Goal: Task Accomplishment & Management: Manage account settings

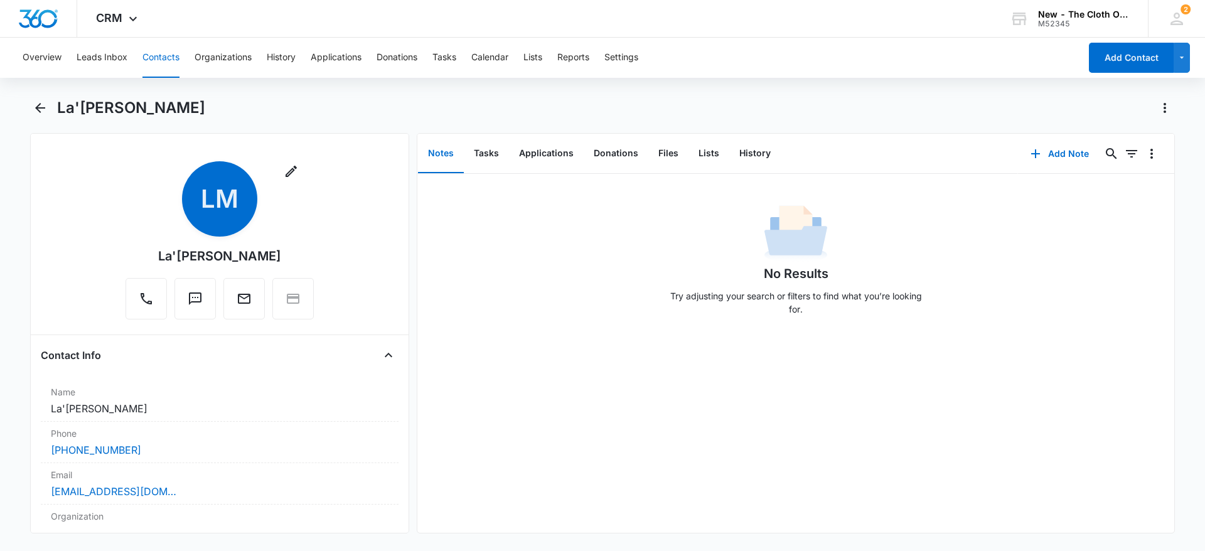
click at [148, 108] on h1 "La'[PERSON_NAME]" at bounding box center [131, 108] width 148 height 19
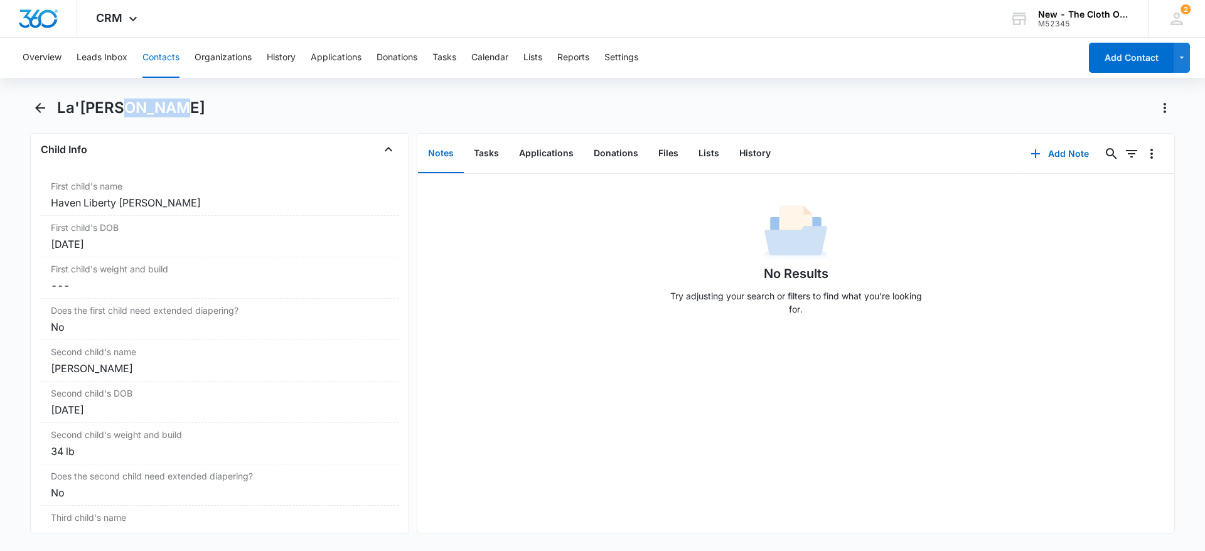
click at [148, 108] on h1 "La'[PERSON_NAME]" at bounding box center [131, 108] width 148 height 19
copy div "La'[PERSON_NAME] Remove"
click at [663, 143] on button "Files" at bounding box center [668, 153] width 40 height 39
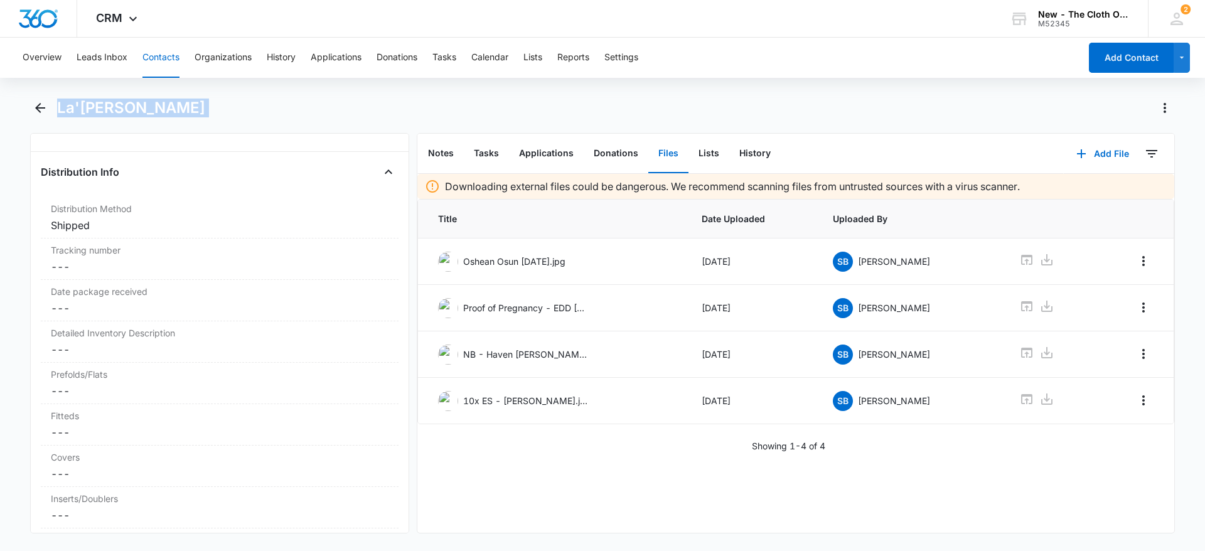
scroll to position [2916, 0]
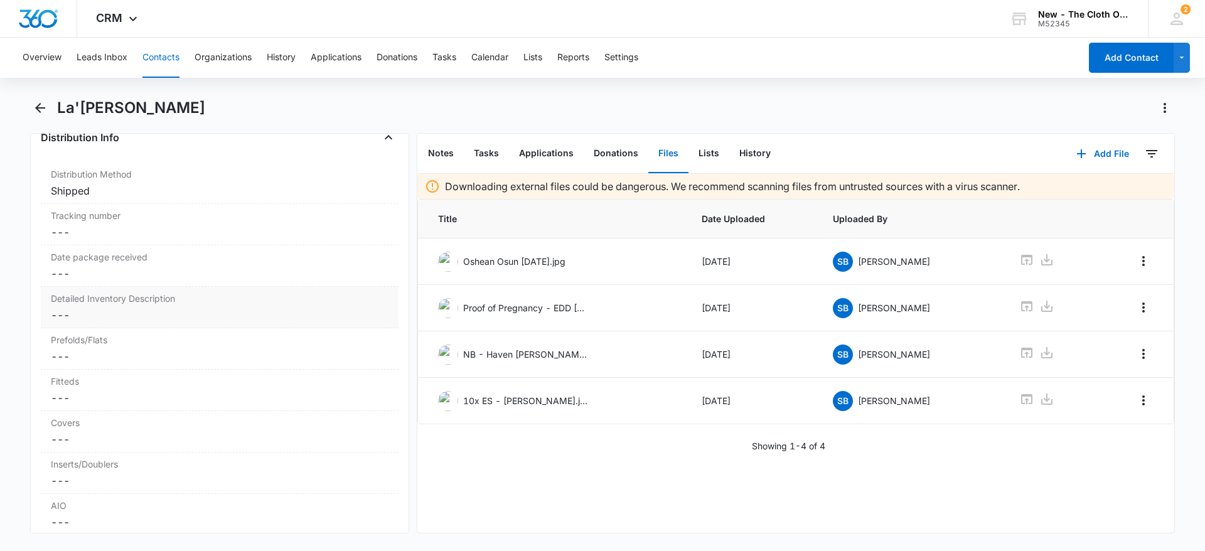
click at [165, 314] on dd "Cancel Save Changes ---" at bounding box center [220, 315] width 338 height 15
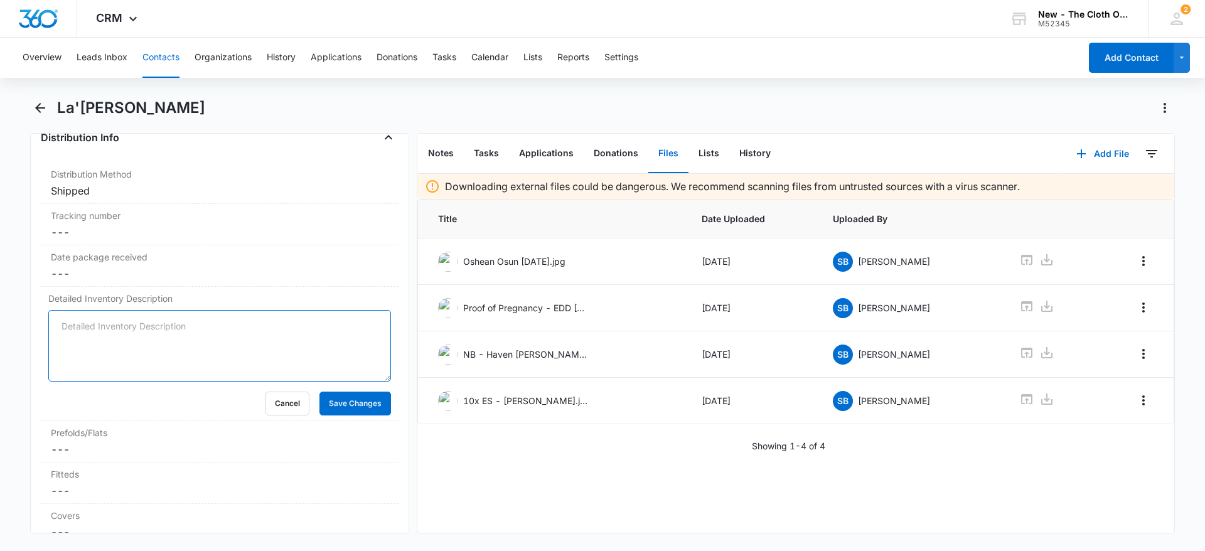
click at [113, 328] on textarea "Detailed Inventory Description" at bounding box center [219, 346] width 343 height 72
paste textarea "20x NB PKG Haven Liberty [PERSON_NAME]: 1 SNAPPI (blue) 9 PREFOLDS 3 FLATS (thi…"
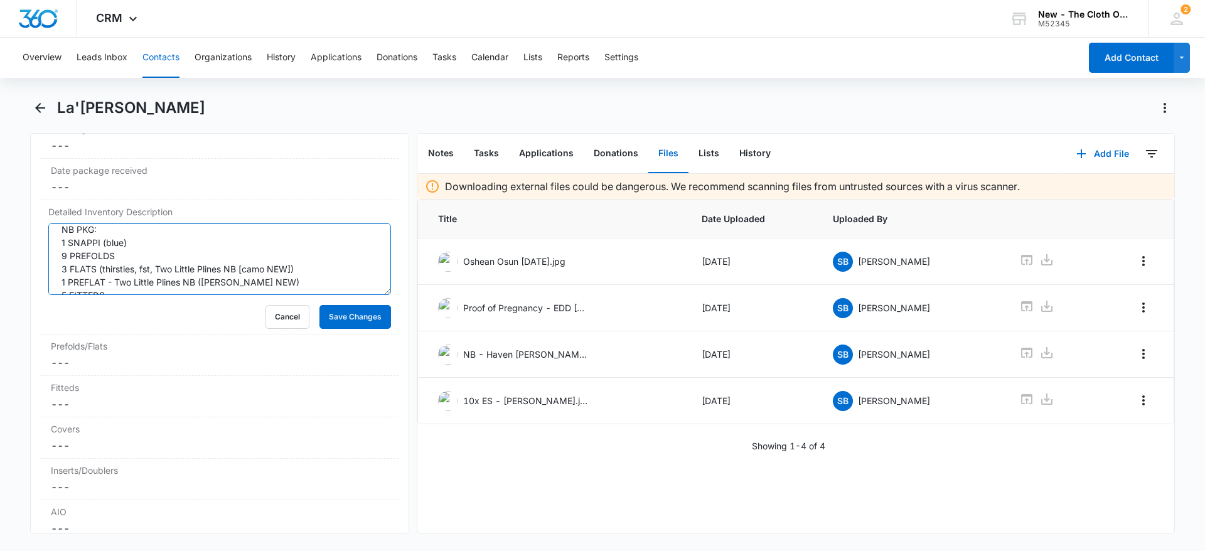
scroll to position [3017, 0]
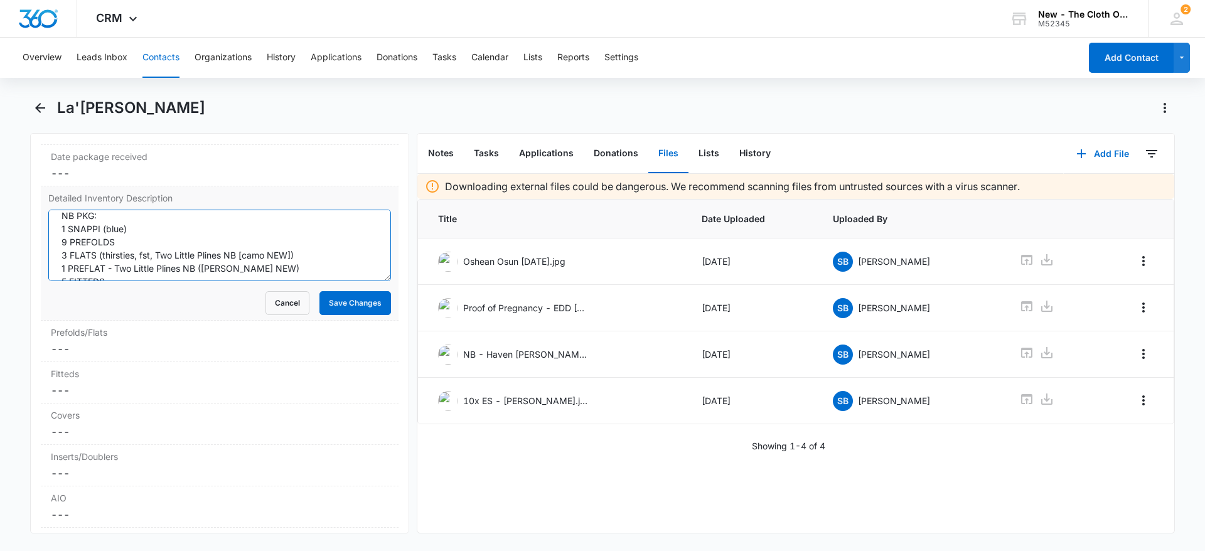
type textarea "NB PKG: 1 SNAPPI (blue) 9 PREFOLDS 3 FLATS (thirsties, fst, Two Little Plines N…"
click at [146, 296] on div "Cancel Save Changes" at bounding box center [219, 303] width 343 height 24
click at [319, 308] on button "Save Changes" at bounding box center [355, 303] width 72 height 24
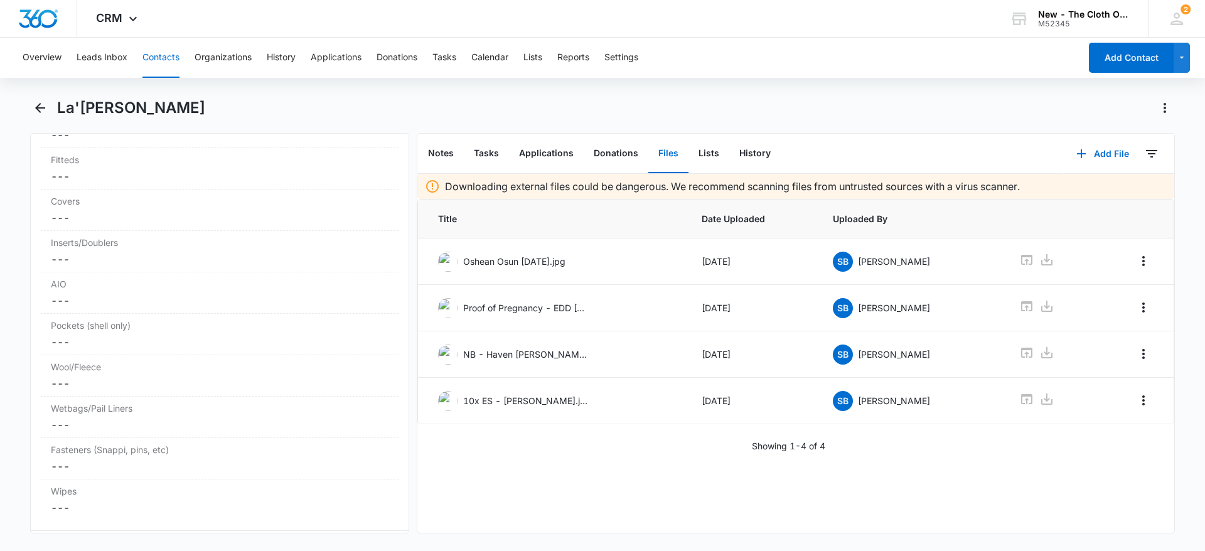
scroll to position [3346, 0]
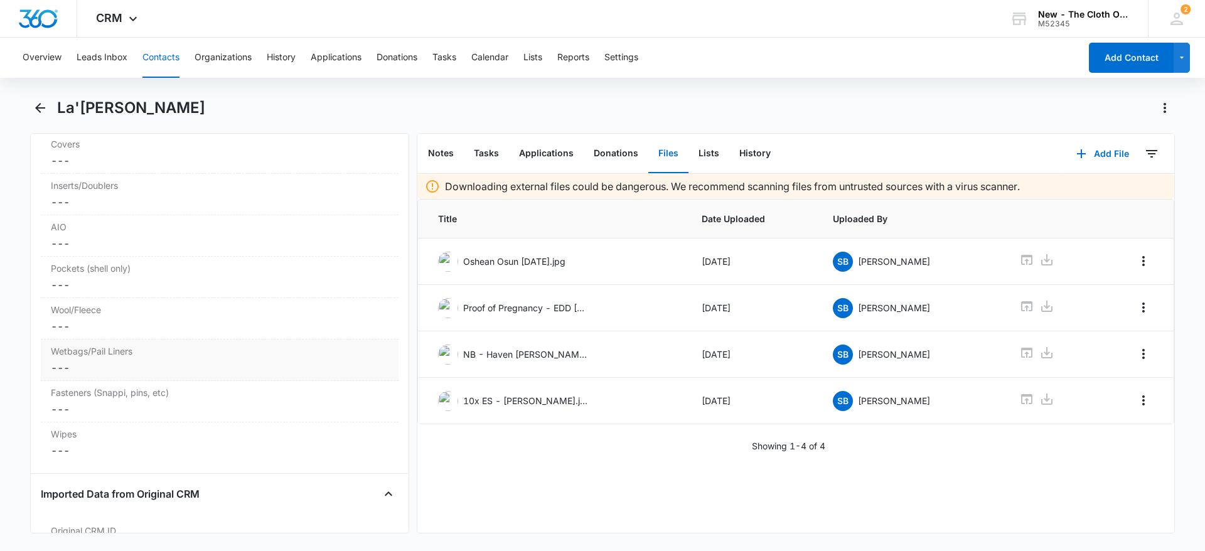
click at [80, 375] on dd "Cancel Save Changes ---" at bounding box center [220, 367] width 338 height 15
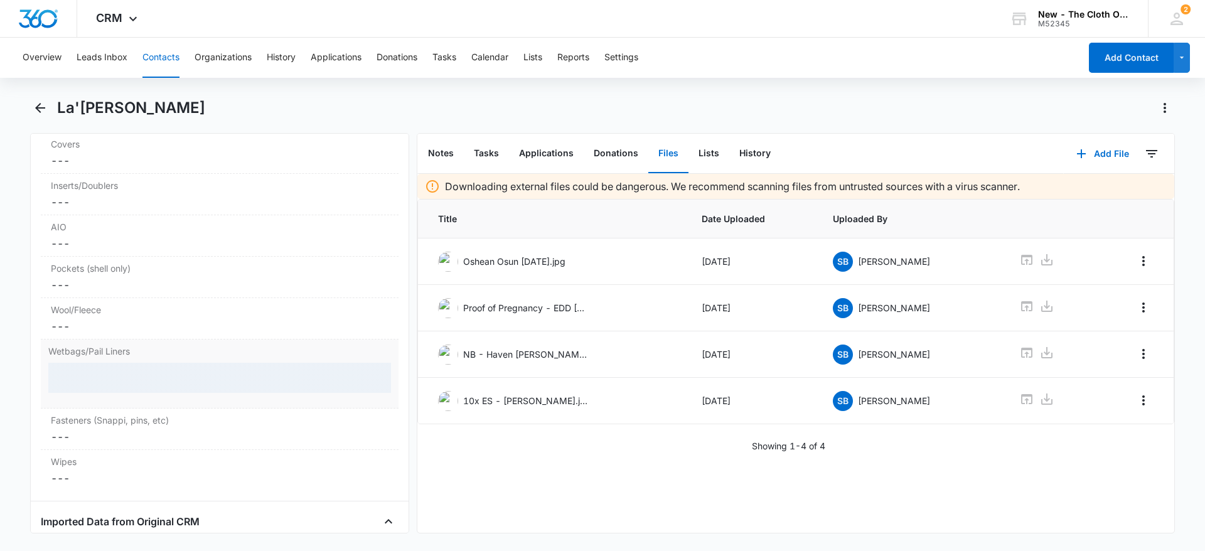
click at [80, 383] on div at bounding box center [219, 378] width 343 height 30
click at [70, 441] on dl "Distribution Method Cancel Save Changes Shipped Tracking number Cancel Save Cha…" at bounding box center [220, 111] width 358 height 757
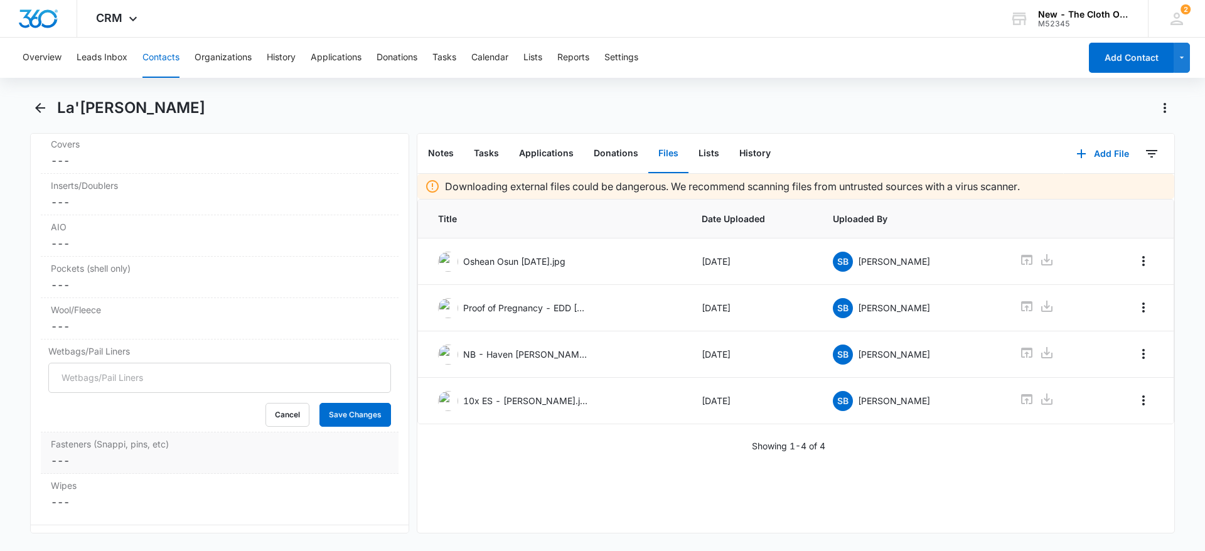
click at [73, 451] on label "Fasteners (Snappi, pins, etc)" at bounding box center [220, 443] width 338 height 13
click at [78, 481] on input "Fasteners (Snappi, pins, etc)" at bounding box center [219, 471] width 343 height 30
type input "1"
click at [346, 515] on button "Save Changes" at bounding box center [355, 508] width 72 height 24
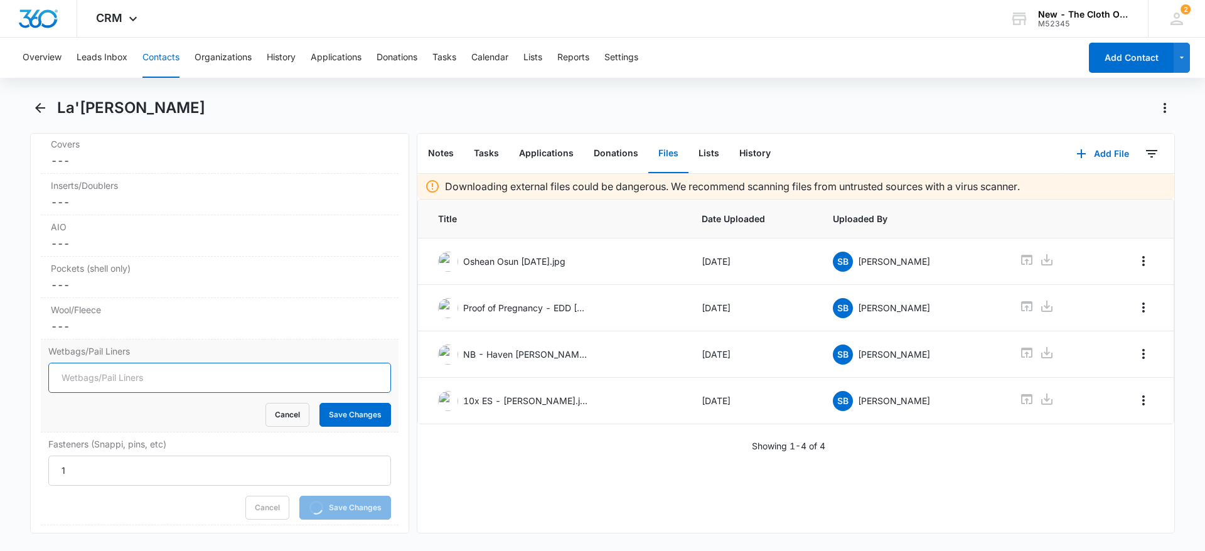
click at [156, 388] on input "Wetbags/Pail Liners" at bounding box center [219, 378] width 343 height 30
type input "2"
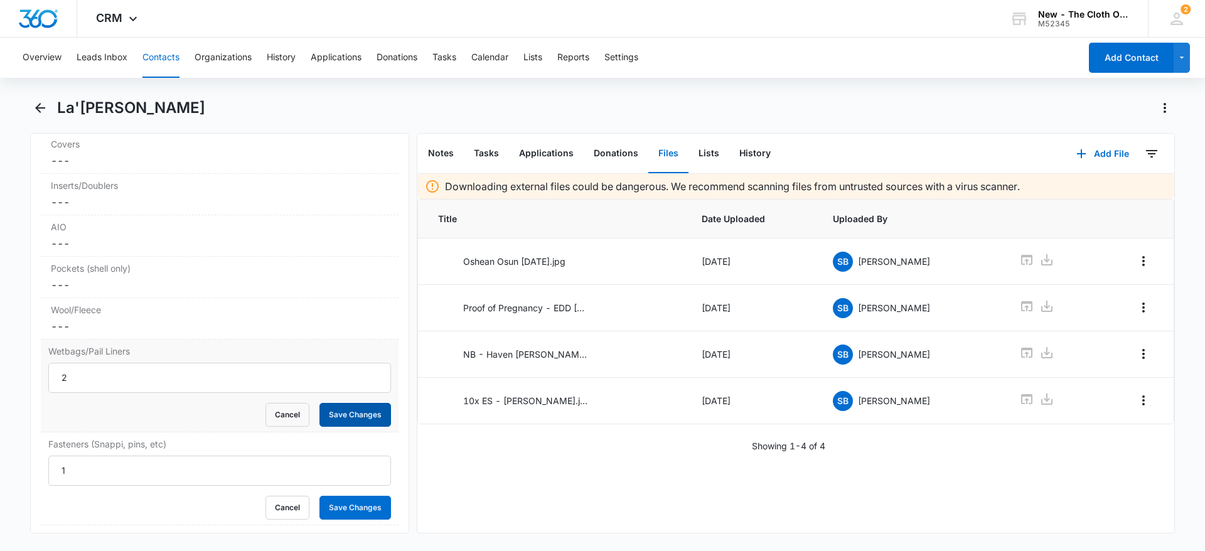
click at [321, 427] on button "Save Changes" at bounding box center [355, 415] width 72 height 24
click at [55, 292] on dd "Cancel Save Changes ---" at bounding box center [220, 284] width 338 height 15
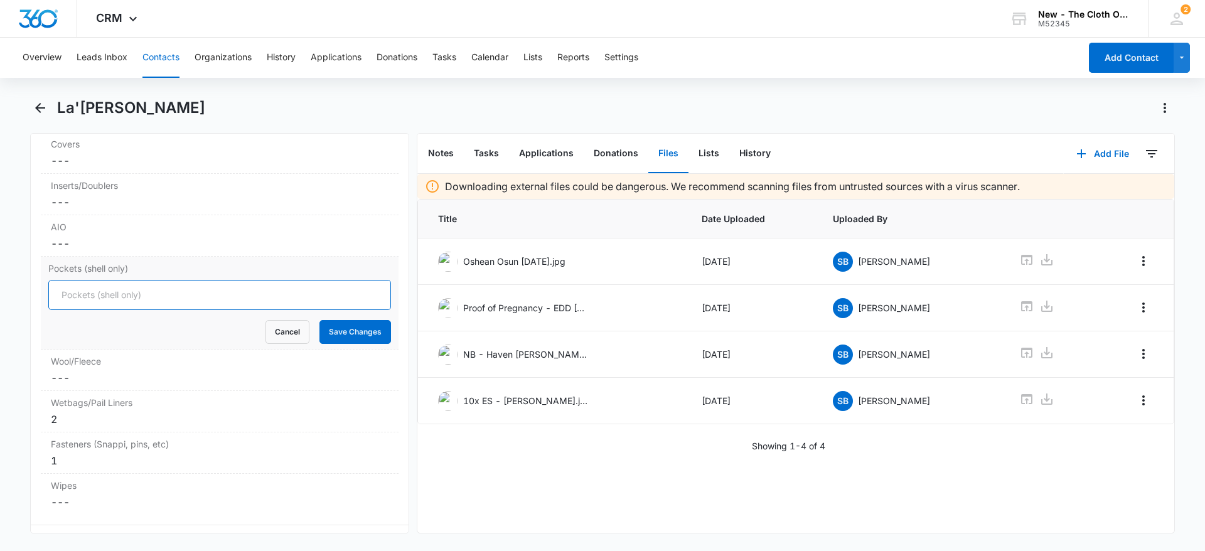
click at [58, 304] on input "Pockets (shell only)" at bounding box center [219, 295] width 343 height 30
type input "1"
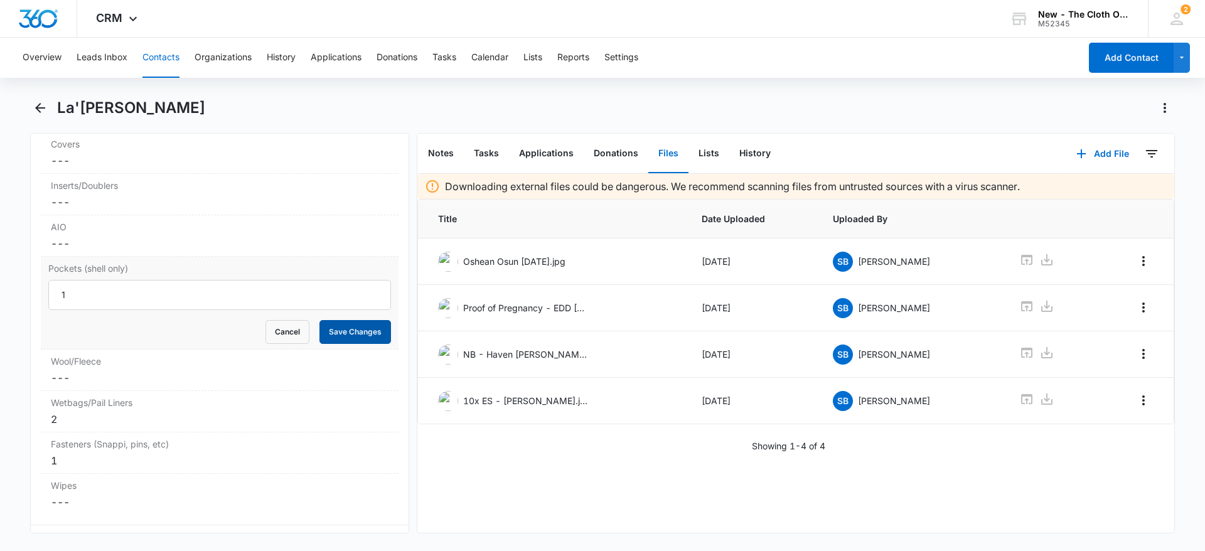
click at [336, 344] on button "Save Changes" at bounding box center [355, 332] width 72 height 24
click at [102, 251] on dd "Cancel Save Changes ---" at bounding box center [220, 243] width 338 height 15
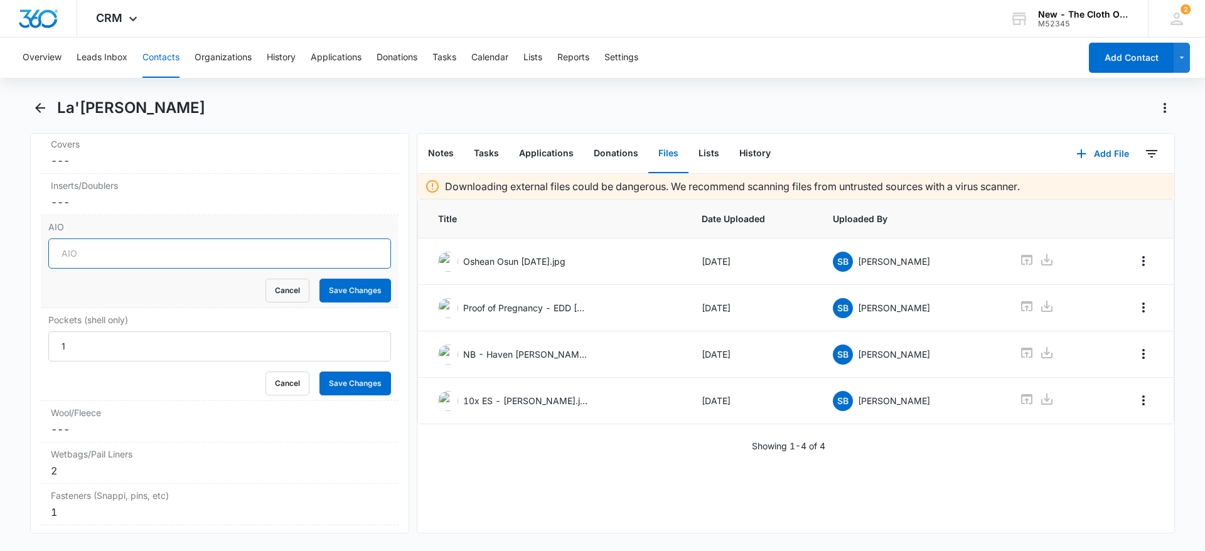
click at [88, 269] on input "AIO" at bounding box center [219, 253] width 343 height 30
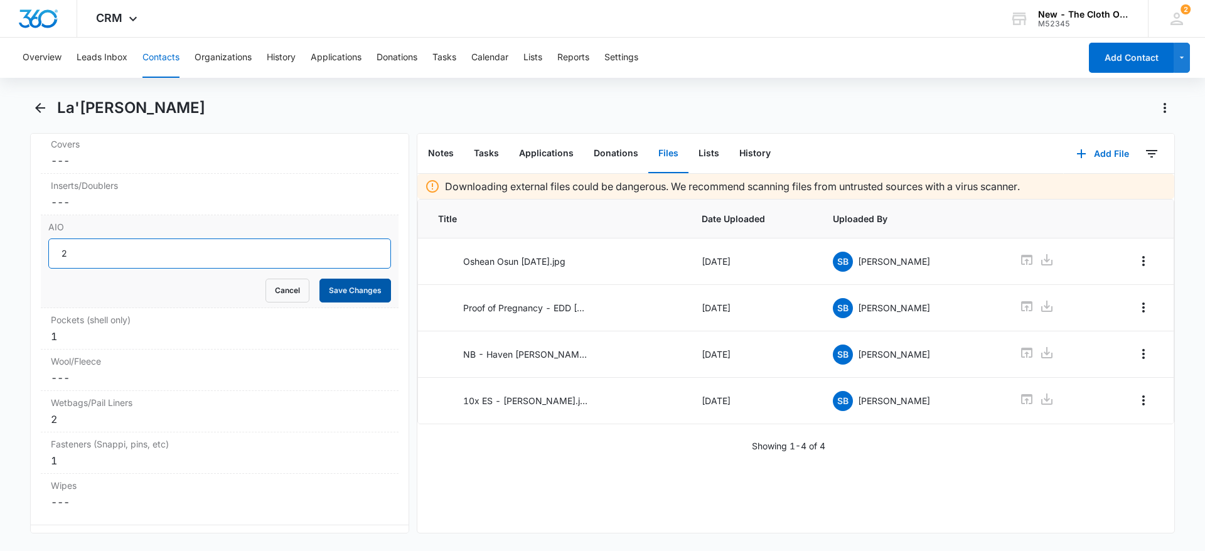
type input "2"
click at [334, 299] on button "Save Changes" at bounding box center [355, 291] width 72 height 24
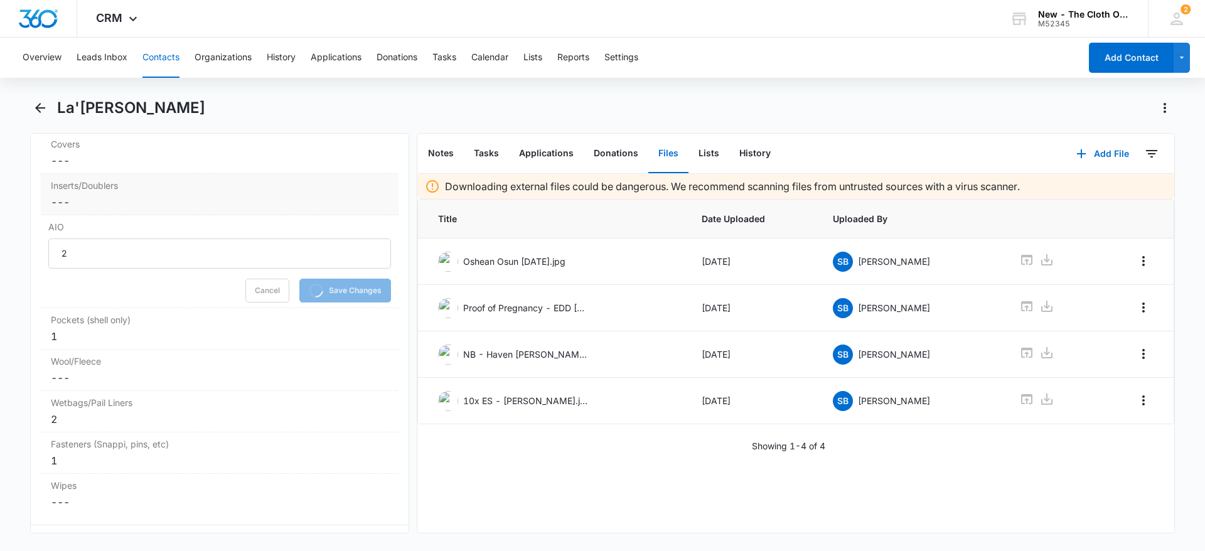
click at [107, 210] on dd "Cancel Save Changes ---" at bounding box center [220, 202] width 338 height 15
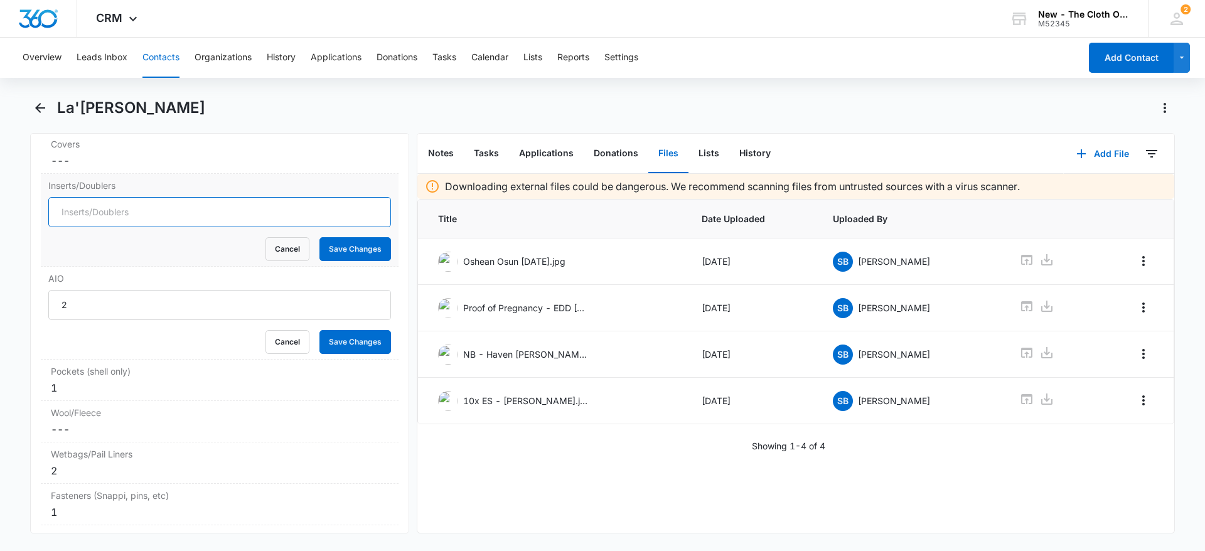
click at [83, 225] on input "Inserts/Doublers" at bounding box center [219, 212] width 343 height 30
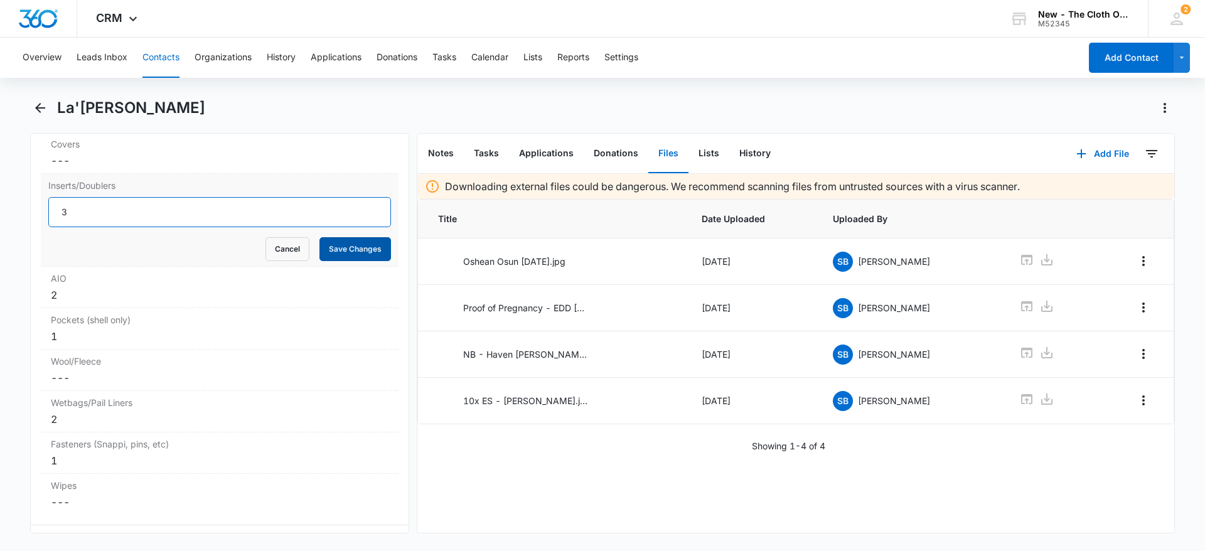
type input "3"
click at [361, 261] on button "Save Changes" at bounding box center [355, 249] width 72 height 24
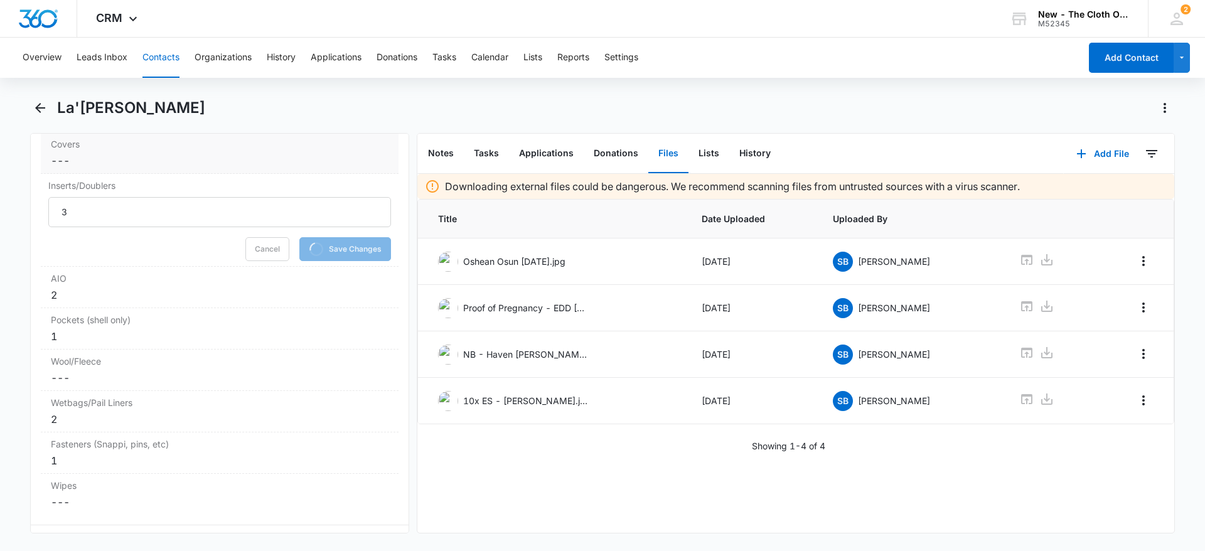
click at [107, 168] on dd "Cancel Save Changes ---" at bounding box center [220, 160] width 338 height 15
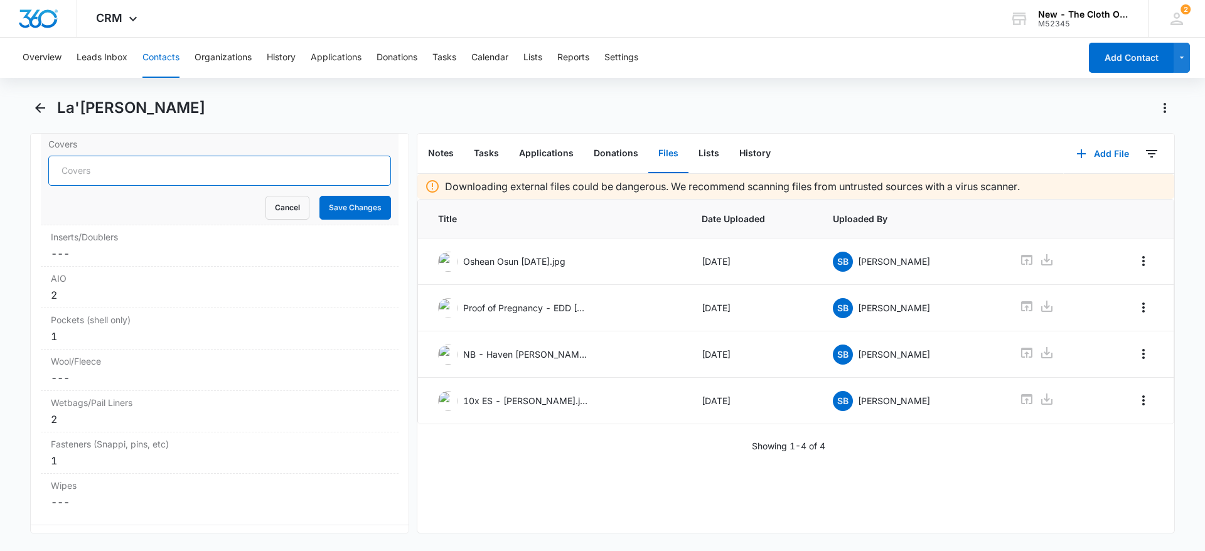
click at [107, 181] on input "Covers" at bounding box center [219, 171] width 343 height 30
type input "9"
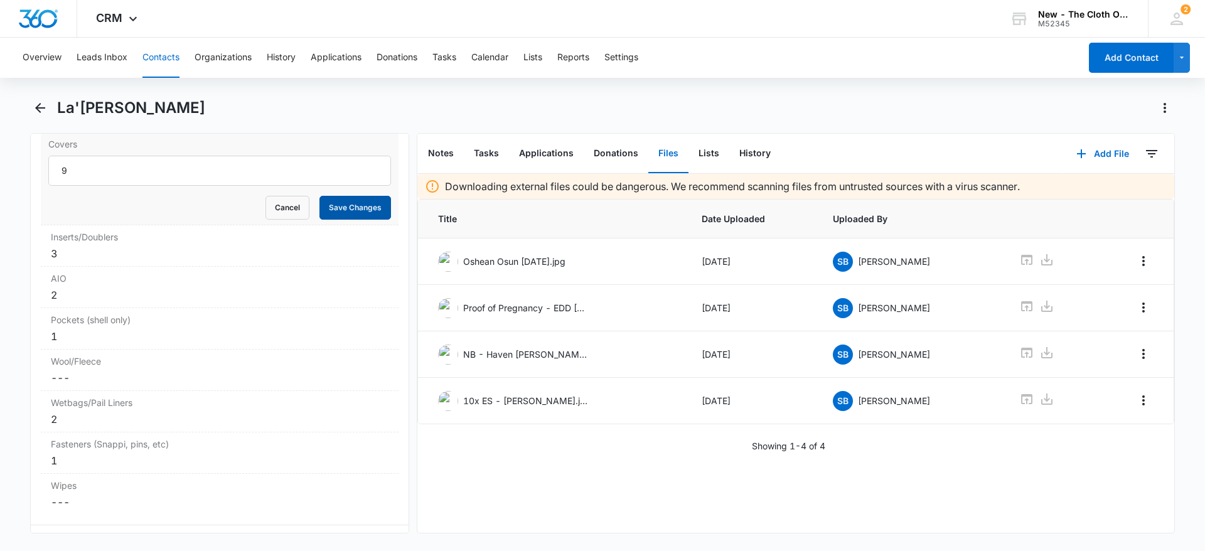
click at [346, 220] on button "Save Changes" at bounding box center [355, 208] width 72 height 24
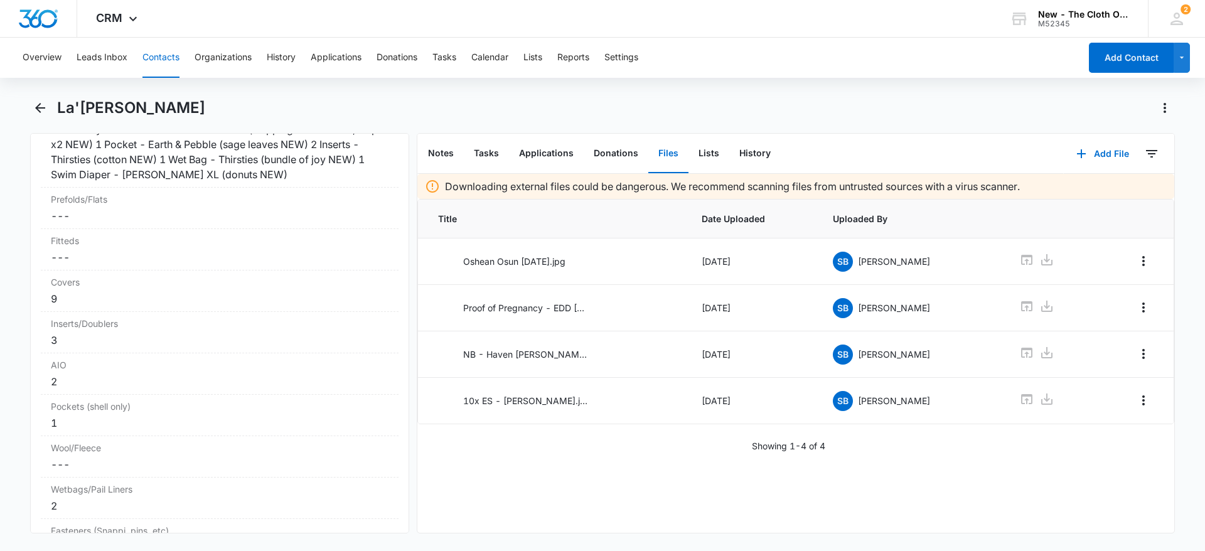
scroll to position [3195, 0]
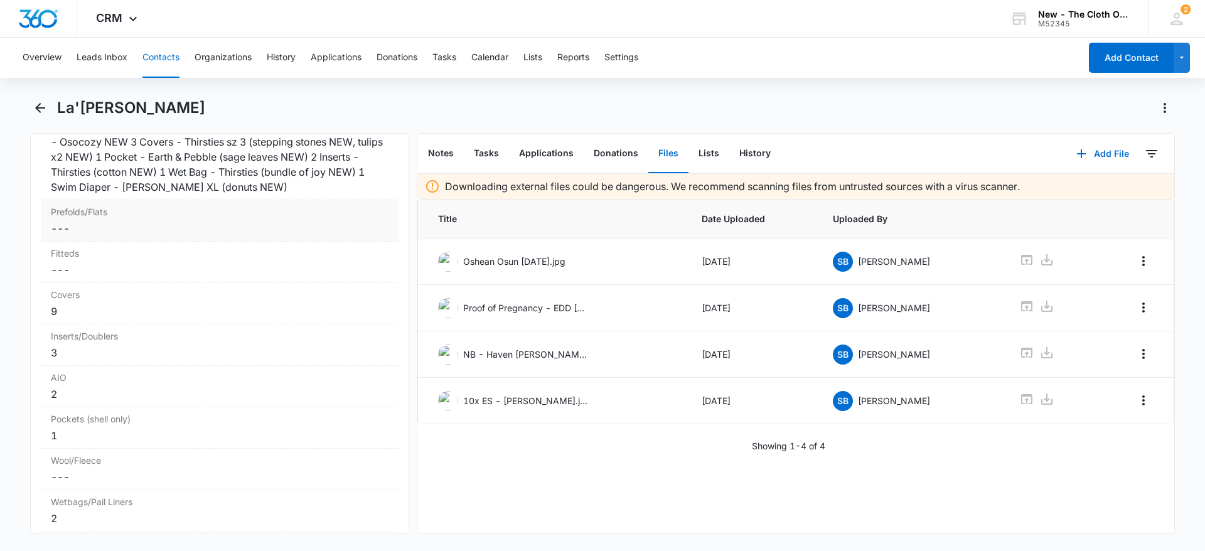
click at [85, 236] on dd "Cancel Save Changes ---" at bounding box center [220, 228] width 338 height 15
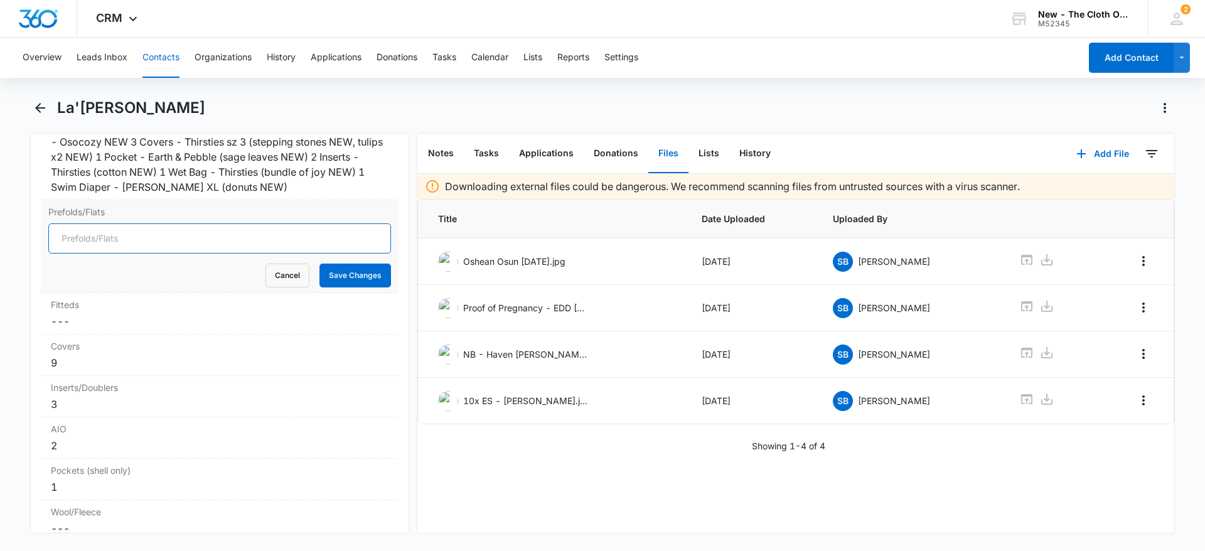
click at [86, 250] on input "Prefolds/Flats" at bounding box center [219, 238] width 343 height 30
drag, startPoint x: 85, startPoint y: 253, endPoint x: 14, endPoint y: 260, distance: 71.3
click at [14, 260] on main "La'[PERSON_NAME] Remove LM La'[PERSON_NAME] Contact Info Name Cancel Save Chang…" at bounding box center [602, 323] width 1205 height 451
type input "25"
click at [366, 287] on button "Save Changes" at bounding box center [355, 276] width 72 height 24
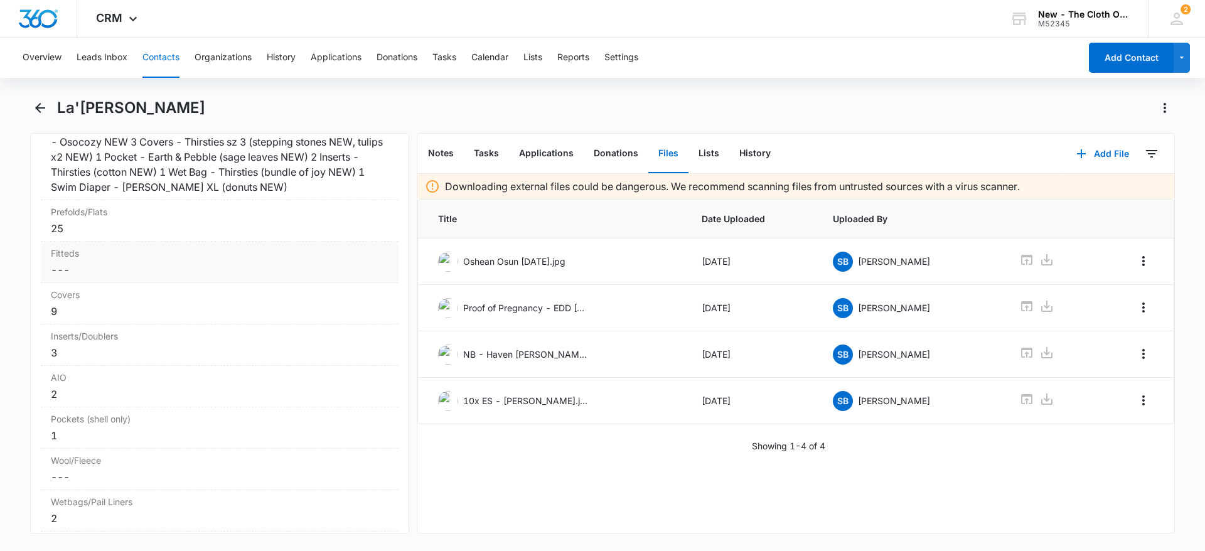
click at [65, 277] on dd "Cancel Save Changes ---" at bounding box center [220, 269] width 338 height 15
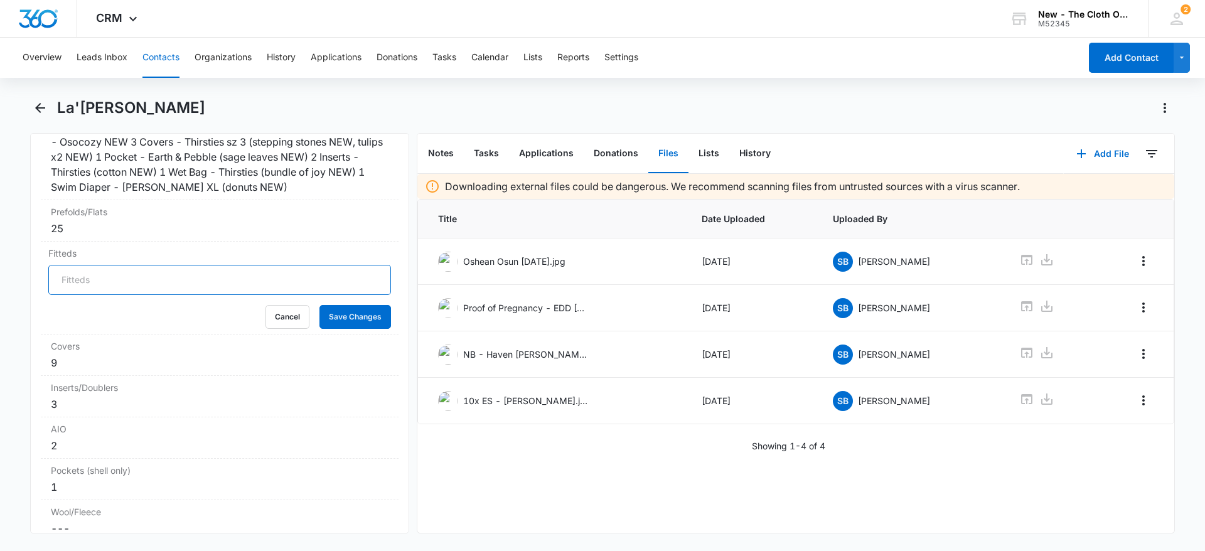
click at [68, 284] on input "Fitteds" at bounding box center [219, 280] width 343 height 30
type input "5"
click at [319, 305] on button "Save Changes" at bounding box center [355, 317] width 72 height 24
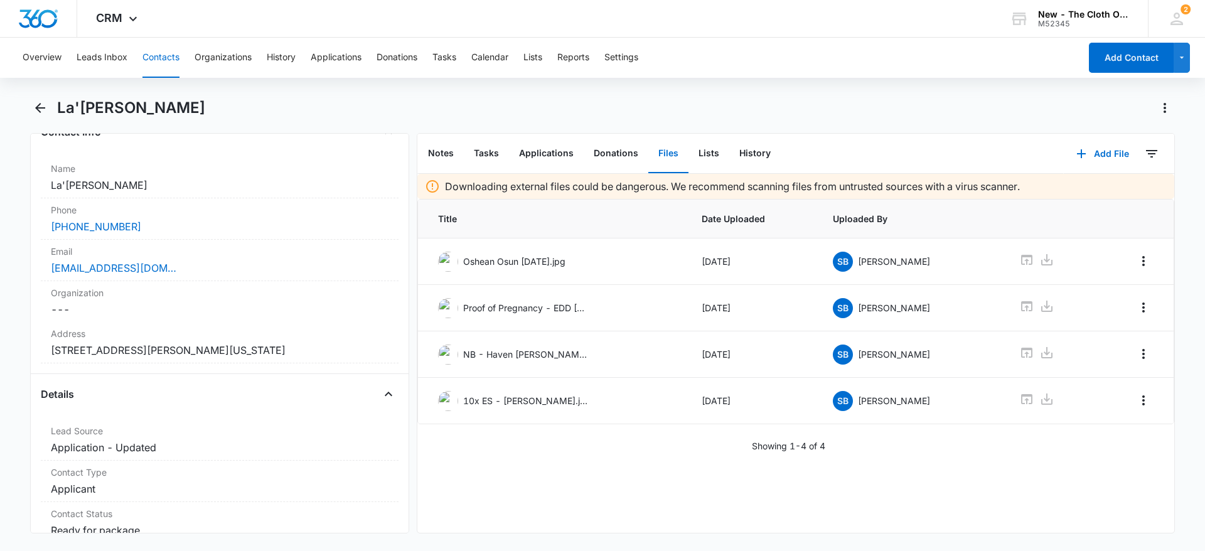
scroll to position [245, 0]
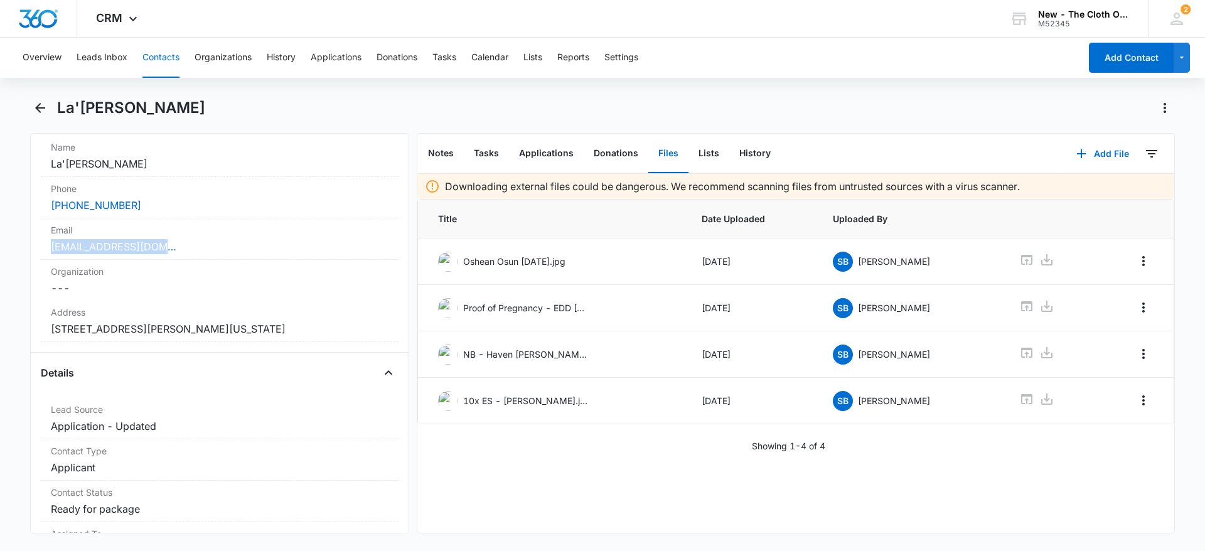
drag, startPoint x: 200, startPoint y: 247, endPoint x: 20, endPoint y: 246, distance: 180.1
click at [20, 246] on main "La'[PERSON_NAME] Remove LM La'[PERSON_NAME] Contact Info Name Cancel Save Chang…" at bounding box center [602, 323] width 1205 height 451
copy link "[EMAIL_ADDRESS][DOMAIN_NAME]"
